Goal: Information Seeking & Learning: Find specific page/section

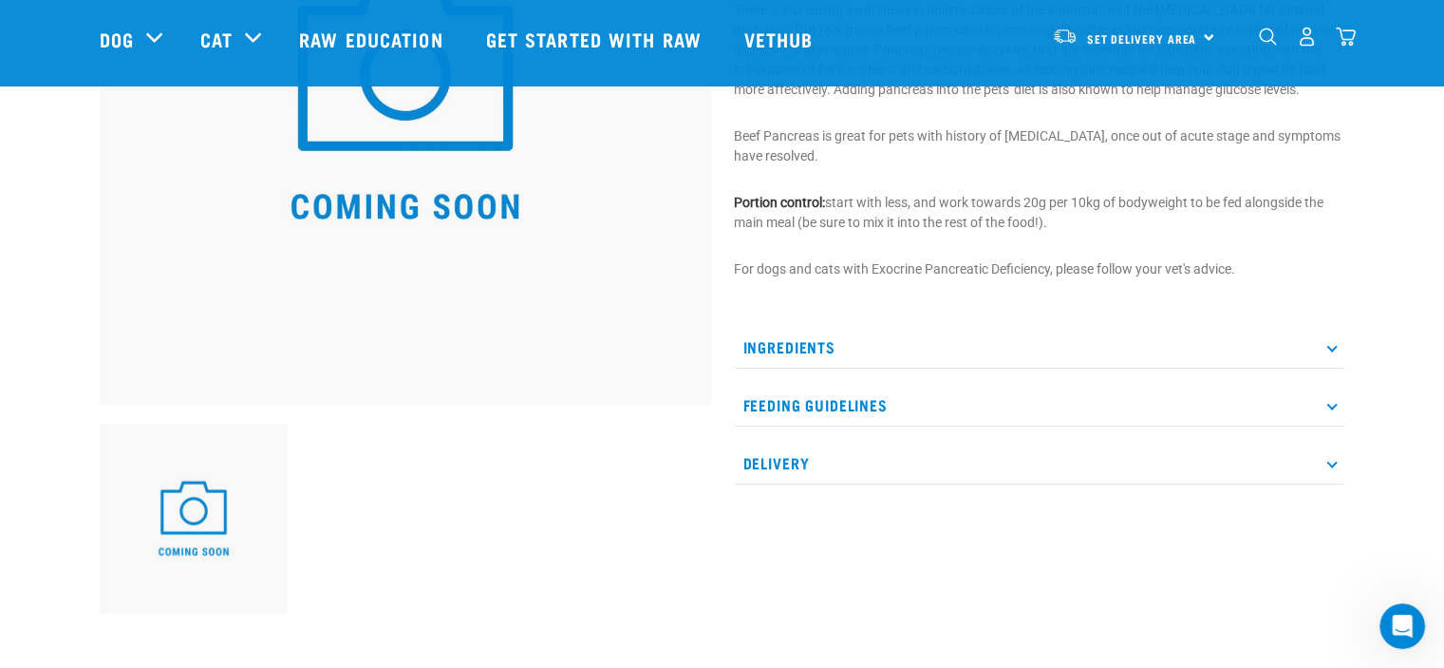
scroll to position [354, 0]
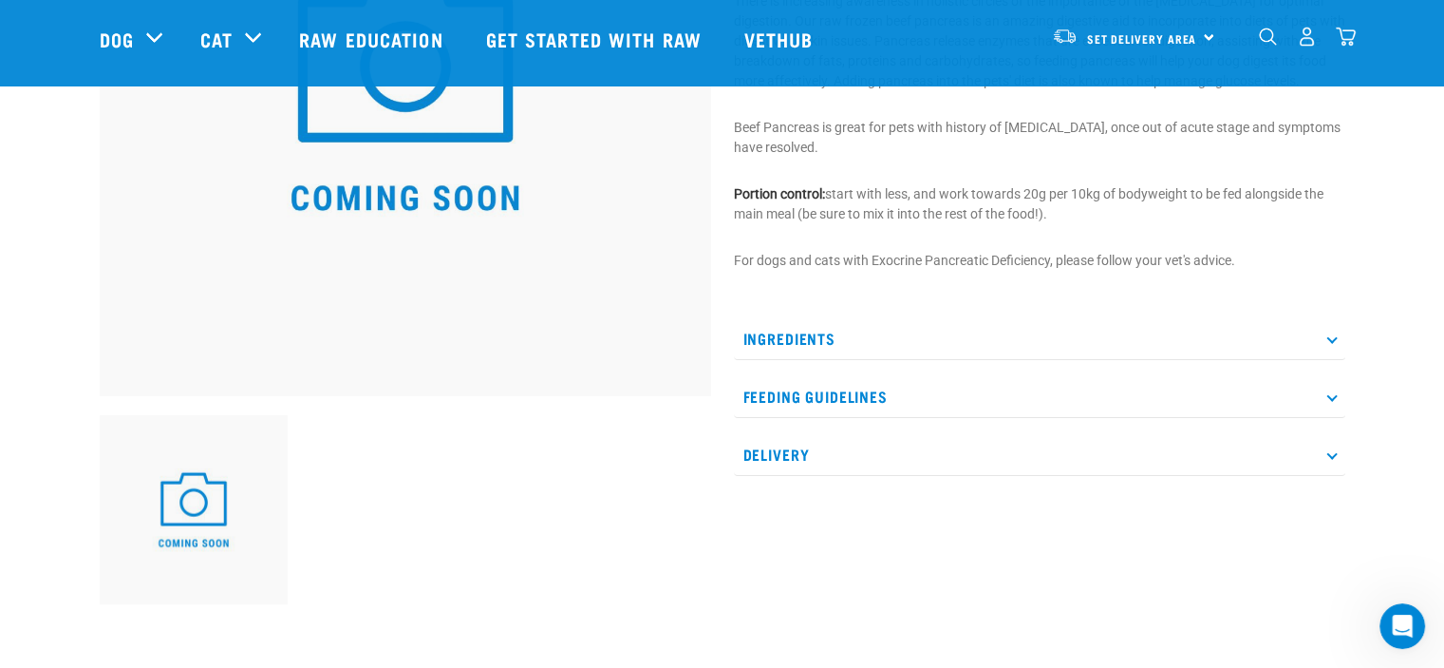
click at [1329, 333] on icon at bounding box center [1332, 337] width 10 height 10
click at [1333, 433] on p "Feeding Guidelines" at bounding box center [1040, 440] width 612 height 43
click at [1331, 519] on icon at bounding box center [1332, 521] width 10 height 10
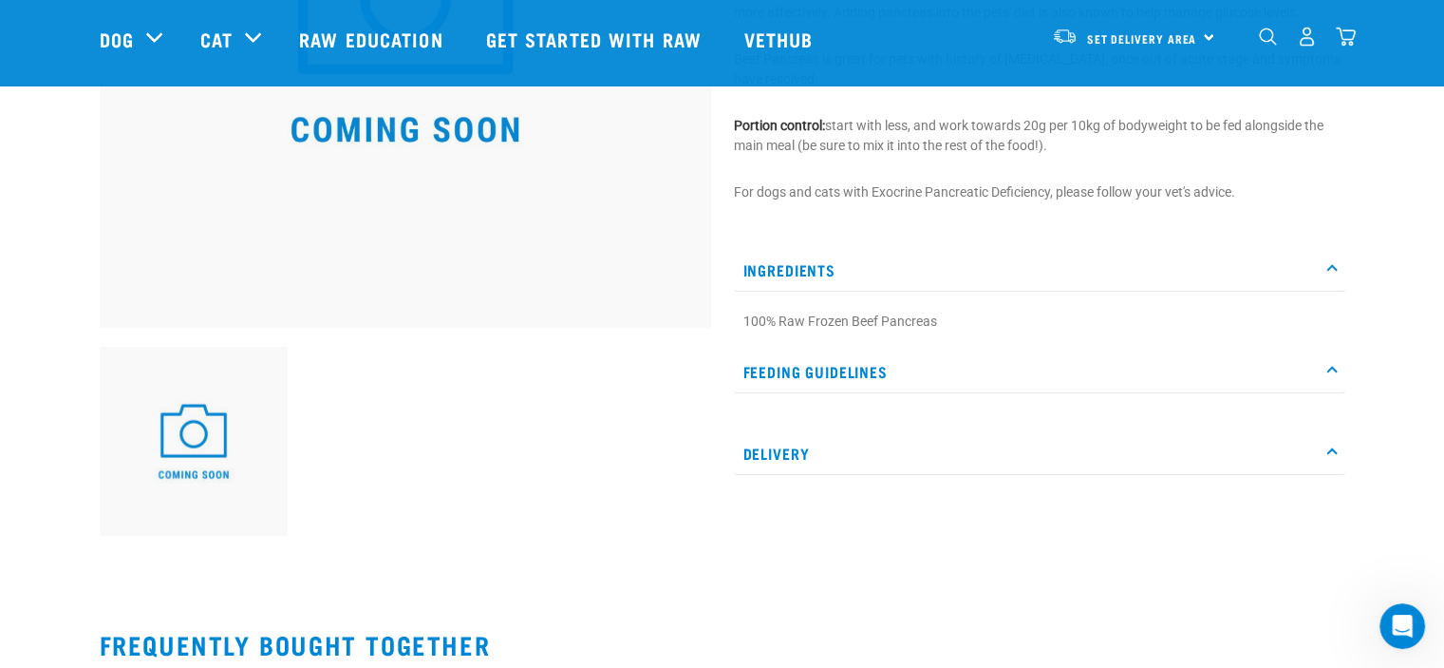
scroll to position [0, 0]
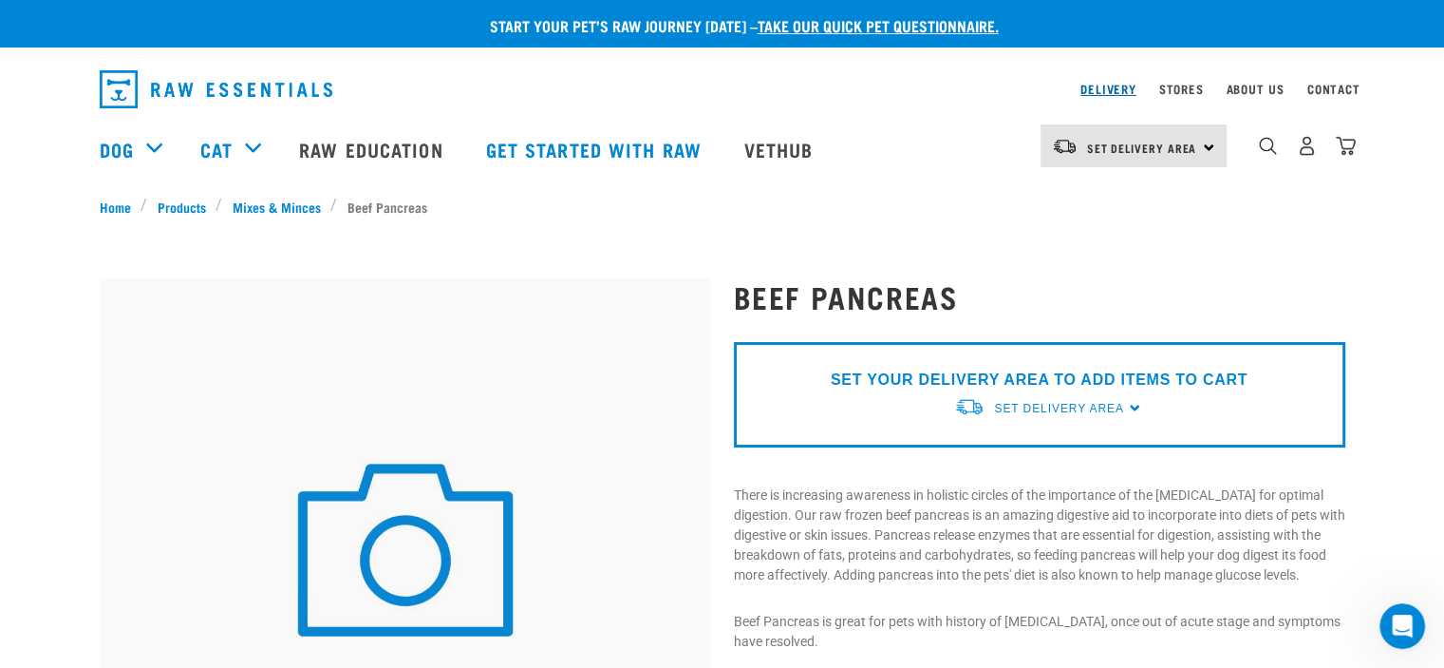
click at [1105, 87] on link "Delivery" at bounding box center [1108, 88] width 55 height 7
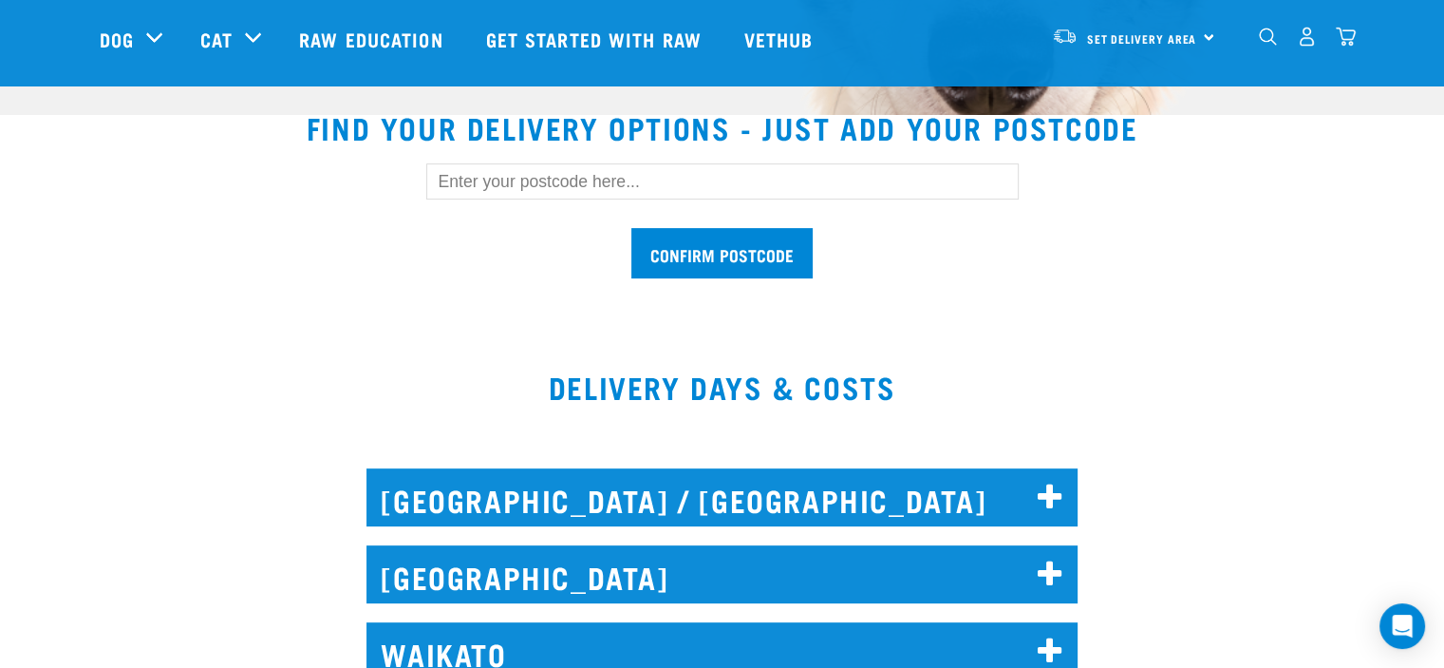
scroll to position [569, 0]
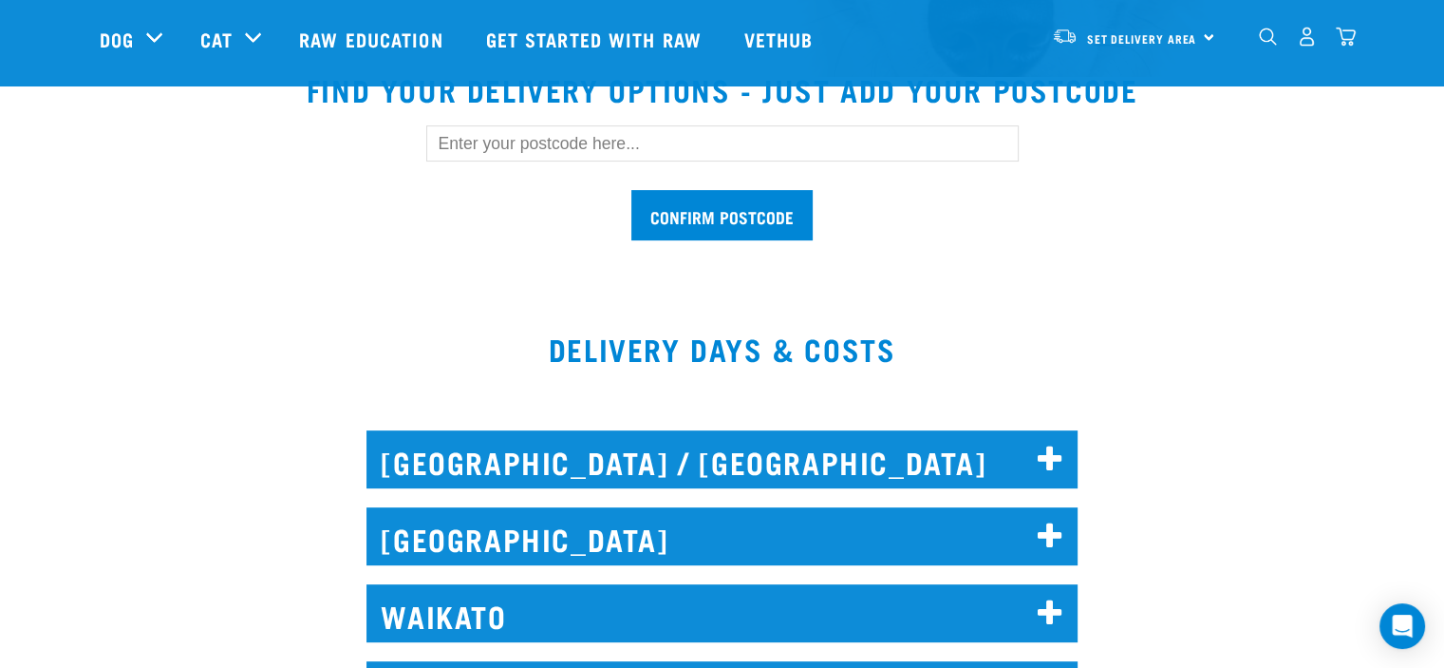
click at [1053, 454] on icon at bounding box center [1051, 459] width 26 height 30
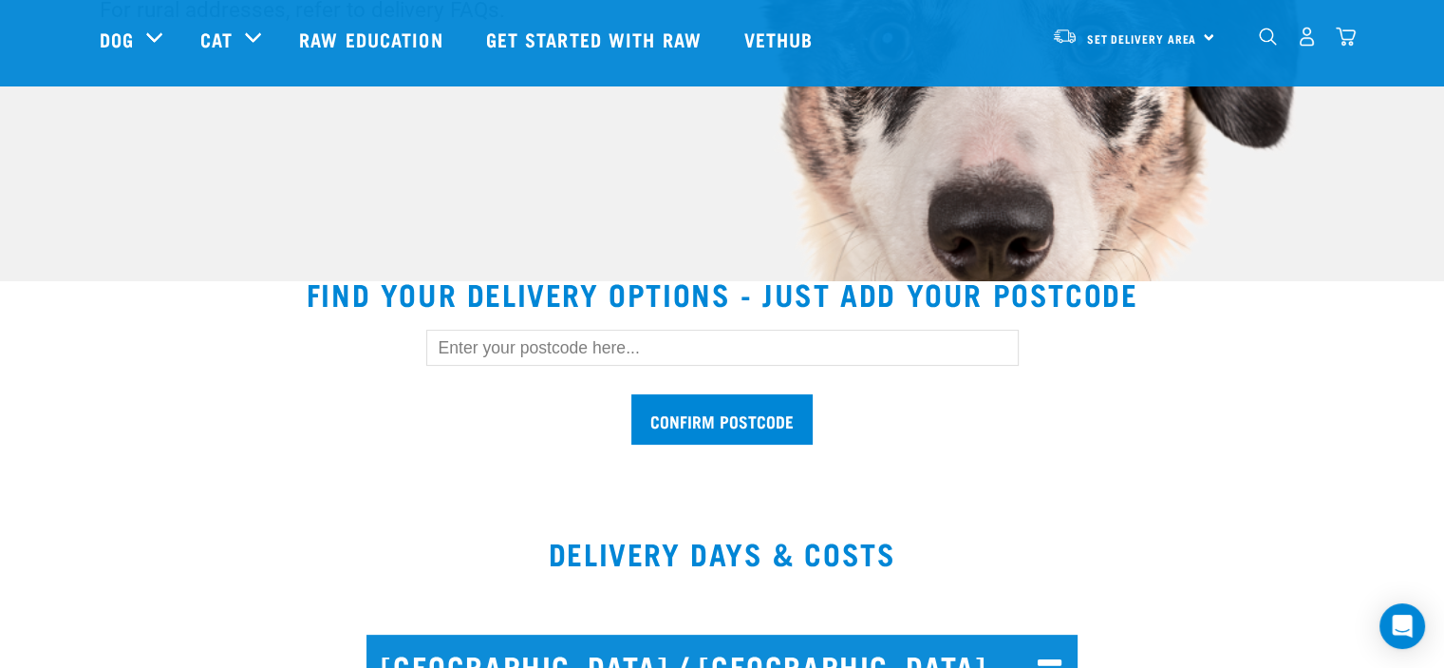
scroll to position [338, 0]
